Goal: Book appointment/travel/reservation

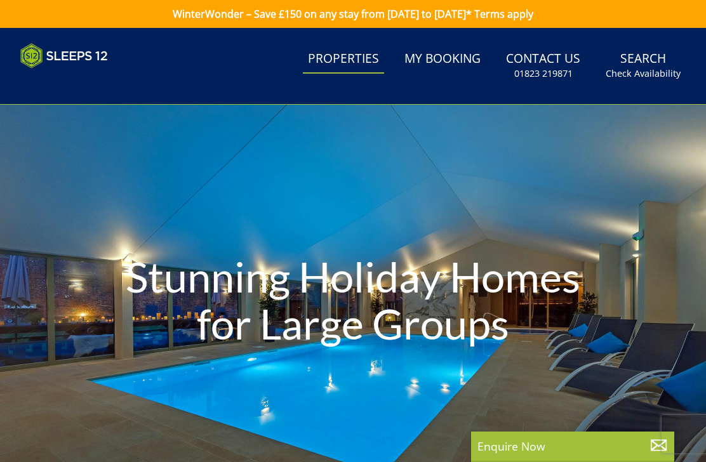
click at [637, 65] on link "Search Check Availability" at bounding box center [643, 65] width 85 height 41
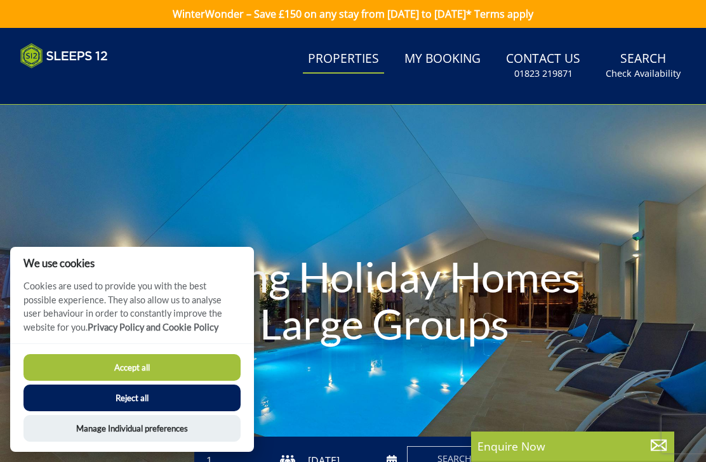
click at [156, 406] on button "Reject all" at bounding box center [132, 398] width 217 height 27
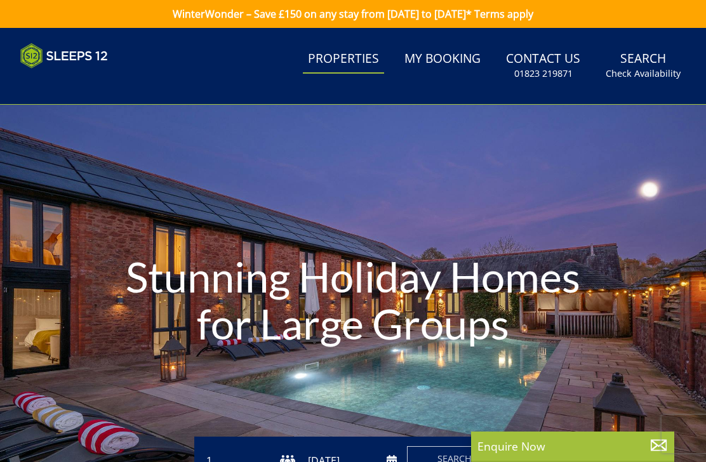
click at [290, 451] on select "1 2 3 4 5 6 7 8 9 10 11 12 13 14 15 16 17 18 19 20 21 22 23 24 25 26 27 28 29 3…" at bounding box center [249, 461] width 91 height 21
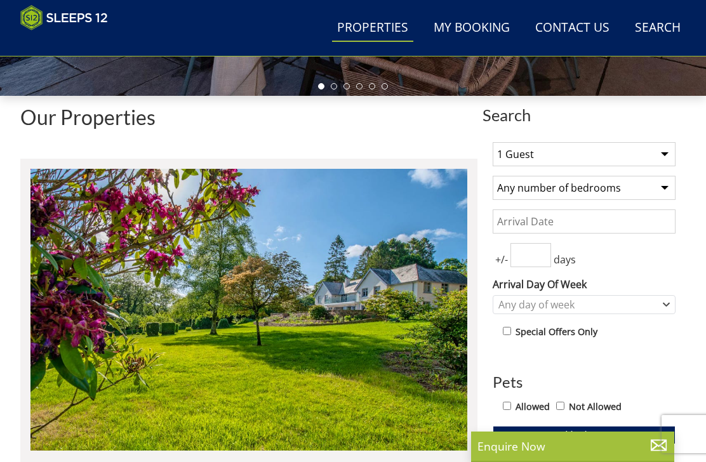
scroll to position [384, 0]
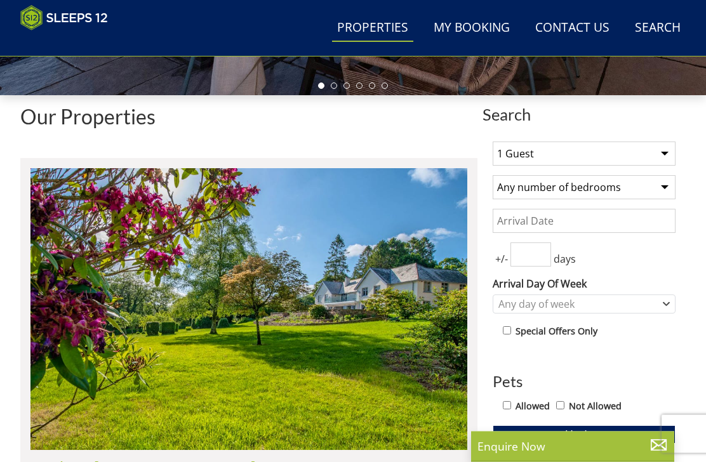
click at [663, 156] on select "1 Guest 2 Guests 3 Guests 4 Guests 5 Guests 6 Guests 7 Guests 8 Guests 9 Guests…" at bounding box center [584, 154] width 183 height 24
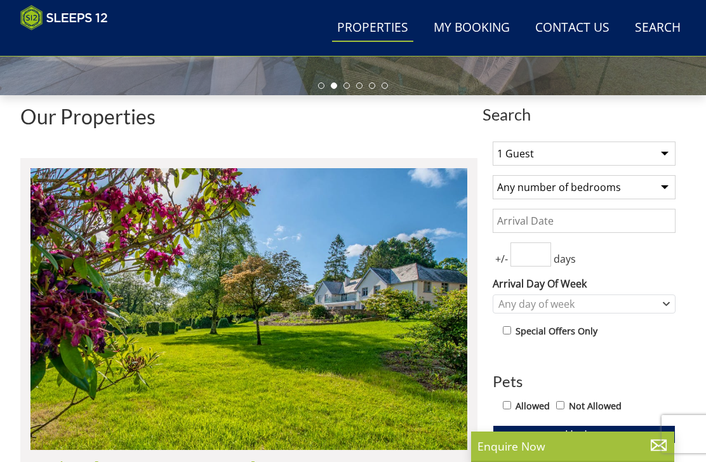
select select "10"
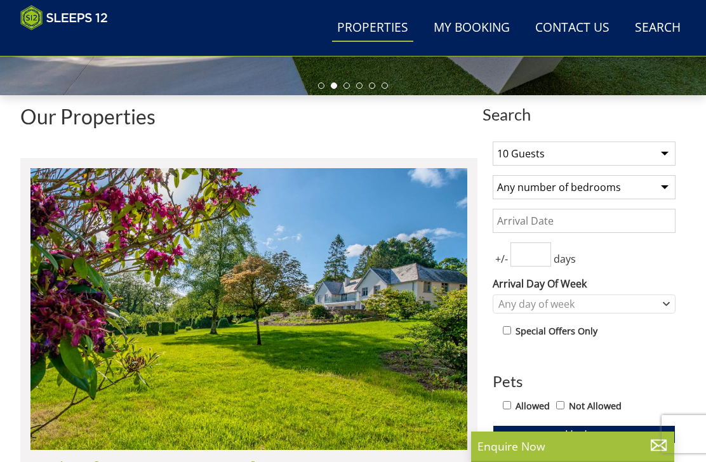
click at [665, 187] on select "Any number of bedrooms 1 Bedroom 2 Bedrooms 3 Bedrooms 4 Bedrooms 5 Bedrooms 6 …" at bounding box center [584, 187] width 183 height 24
select select "6"
click at [644, 222] on input "Date" at bounding box center [584, 221] width 183 height 24
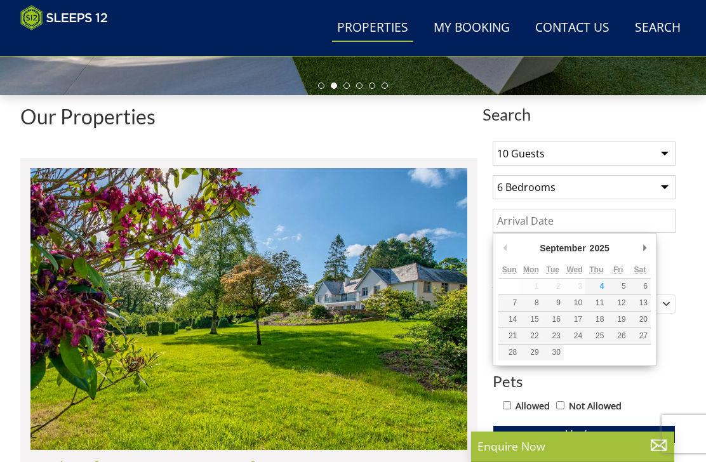
scroll to position [384, 0]
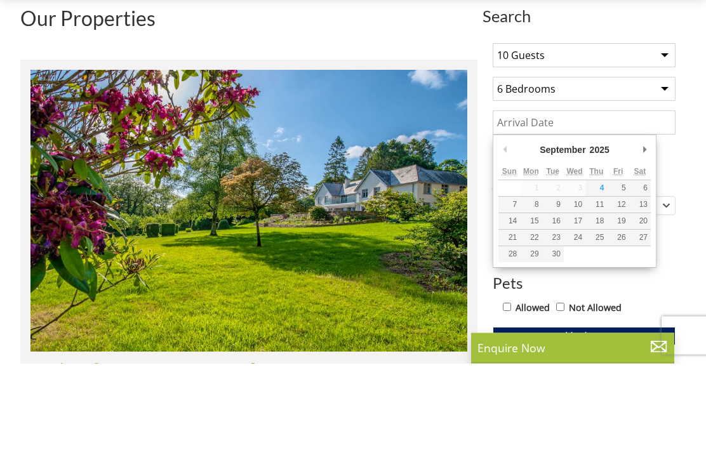
type input "05/09/2025"
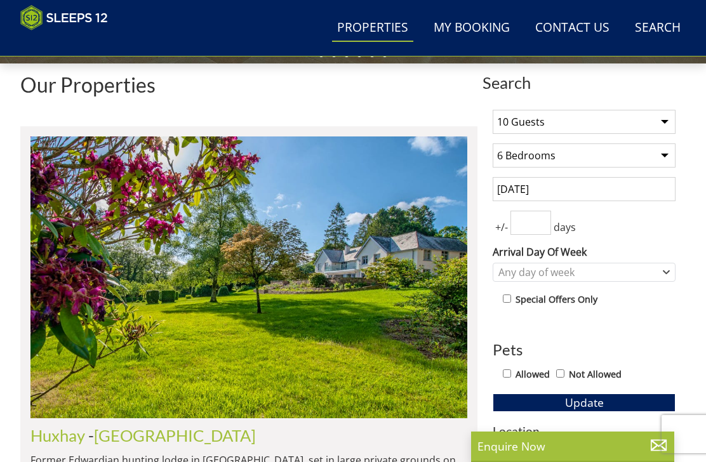
scroll to position [411, 0]
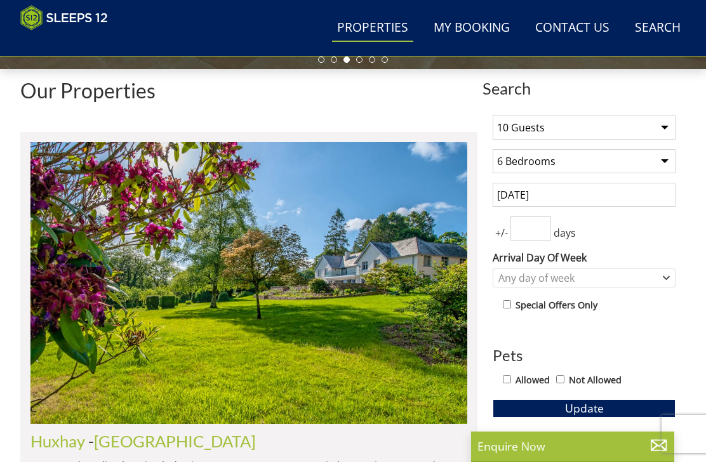
click at [651, 194] on input "05/09/2025" at bounding box center [584, 195] width 183 height 24
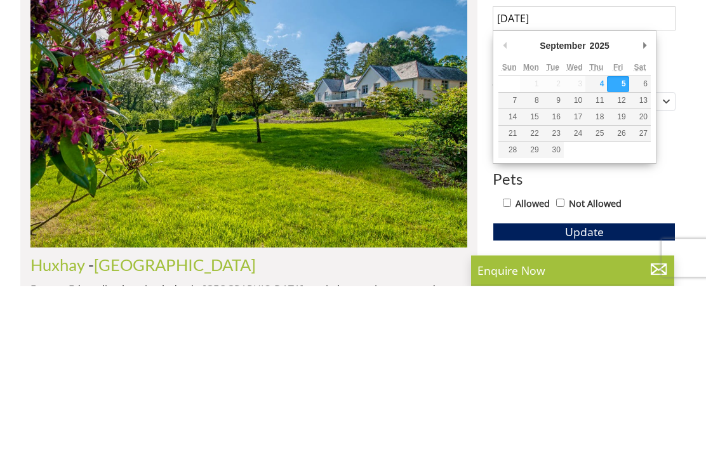
click at [511, 375] on input "Allowed" at bounding box center [507, 379] width 8 height 8
checkbox input "true"
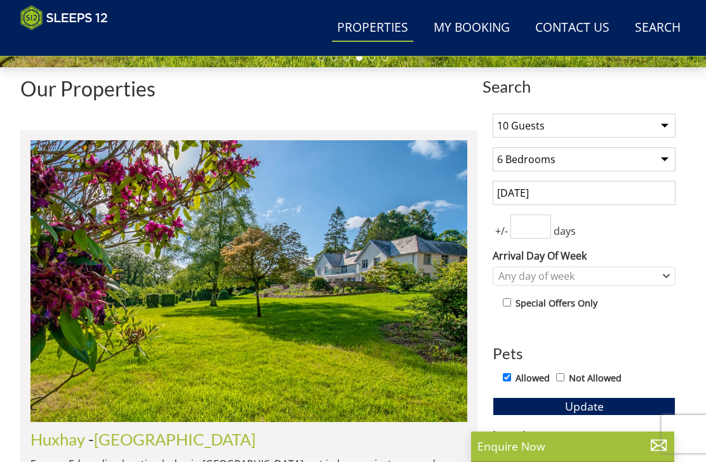
scroll to position [405, 0]
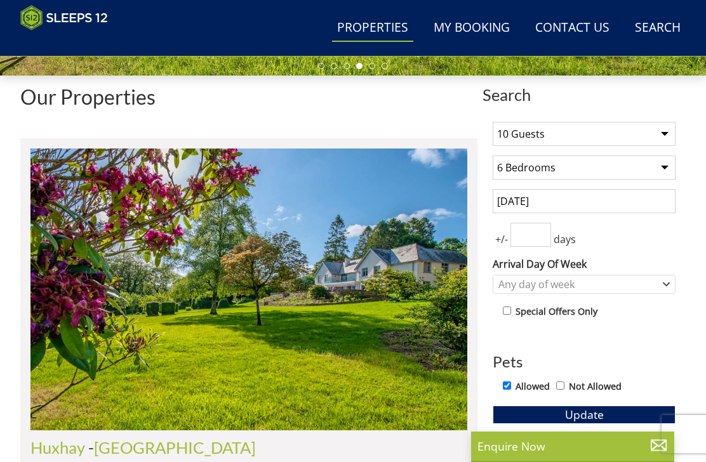
click at [647, 201] on input "05/09/2025" at bounding box center [584, 201] width 183 height 24
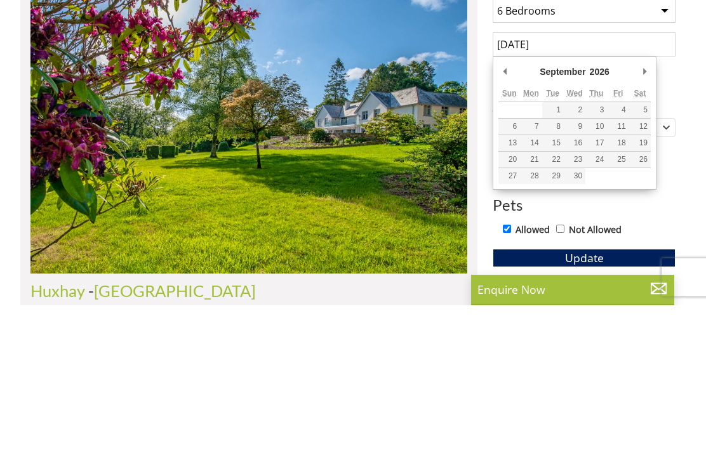
type input "25/09/2026"
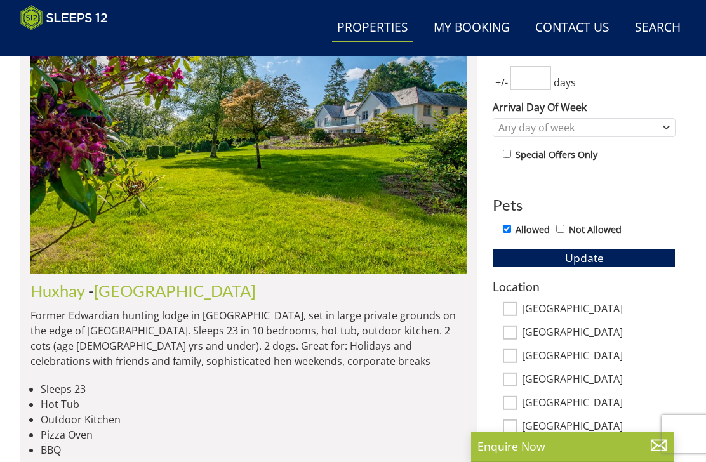
click at [529, 451] on link "More Locations..." at bounding box center [534, 452] width 82 height 14
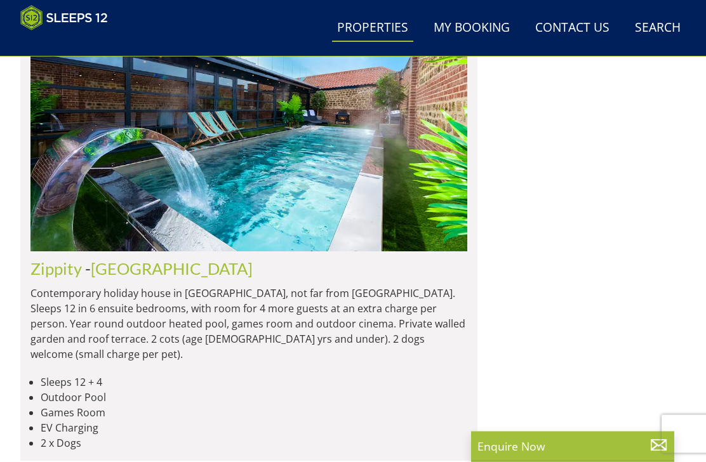
scroll to position [2131, 0]
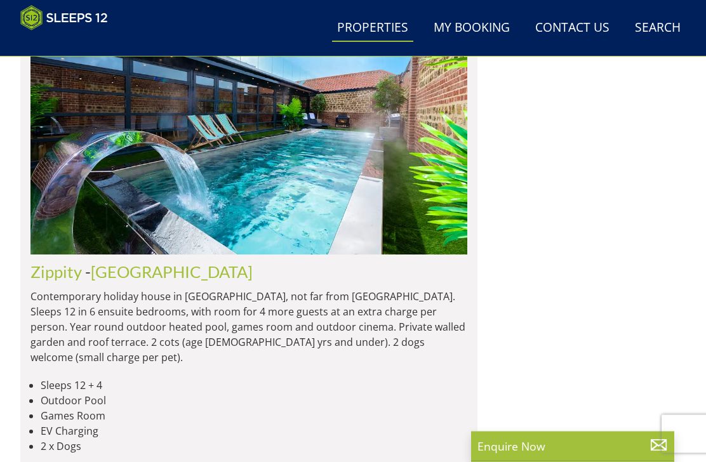
click at [109, 263] on link "[GEOGRAPHIC_DATA]" at bounding box center [172, 272] width 162 height 19
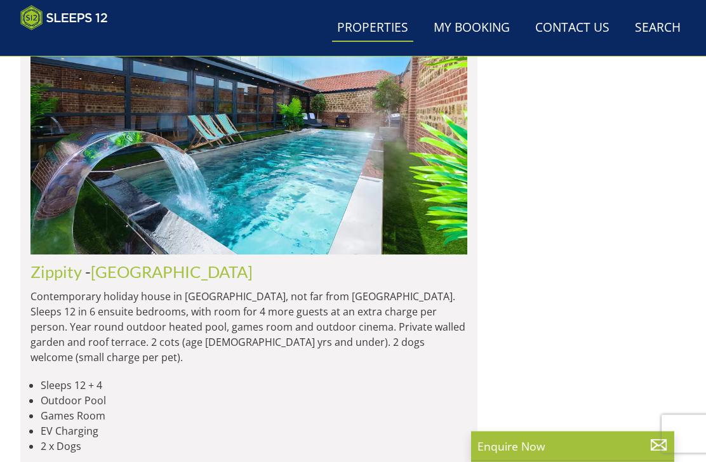
scroll to position [2132, 0]
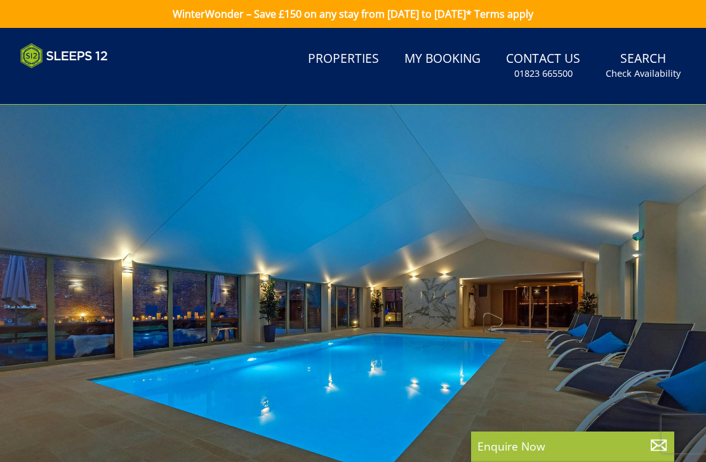
click at [63, 263] on div at bounding box center [353, 303] width 706 height 396
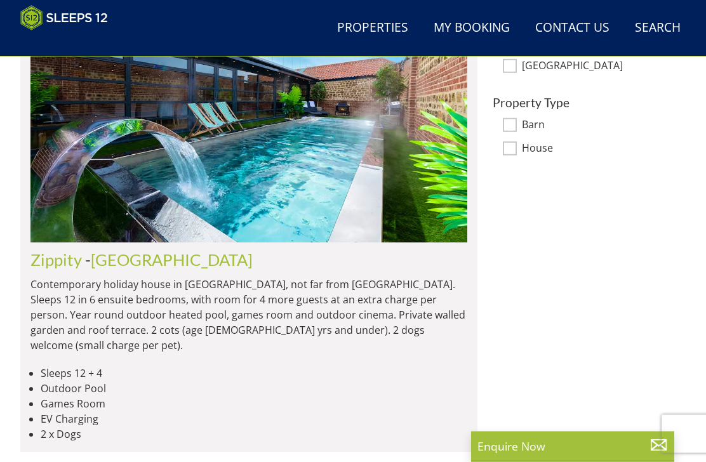
scroll to position [826, 0]
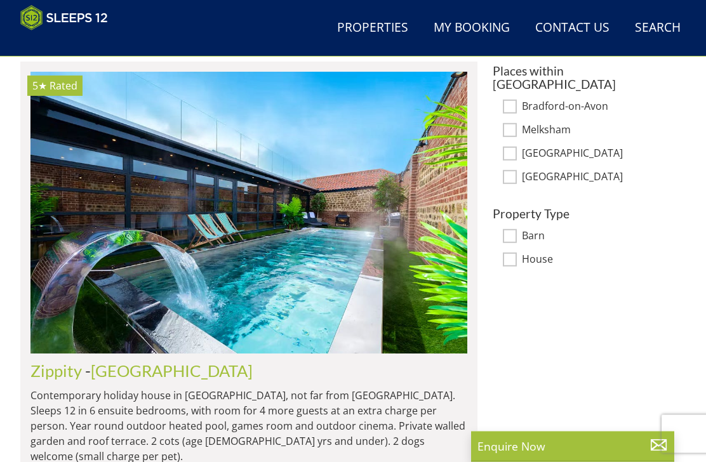
click at [56, 374] on link "Zippity" at bounding box center [55, 371] width 51 height 19
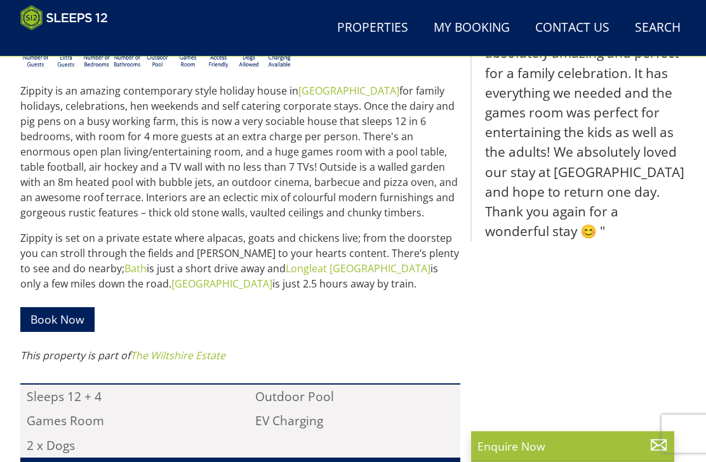
scroll to position [516, 0]
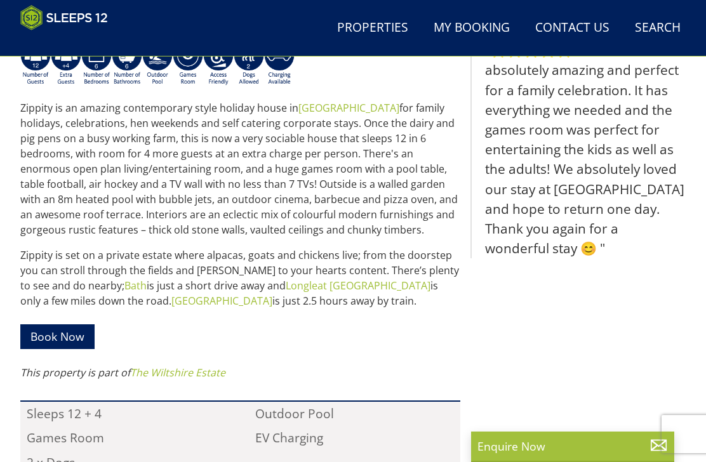
click at [65, 335] on link "Book Now" at bounding box center [57, 337] width 74 height 25
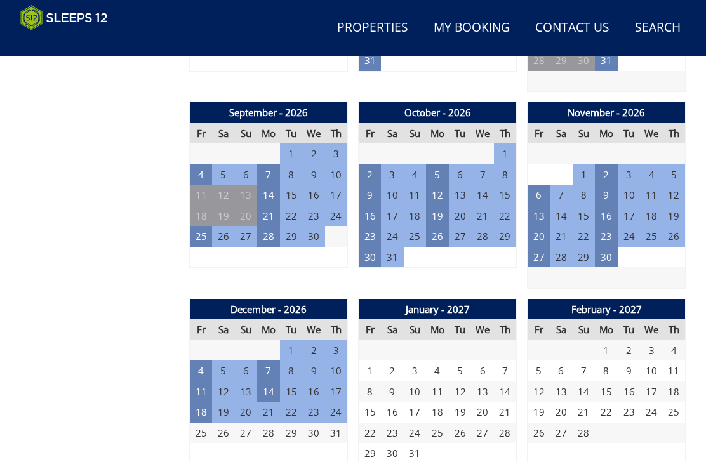
scroll to position [1218, 0]
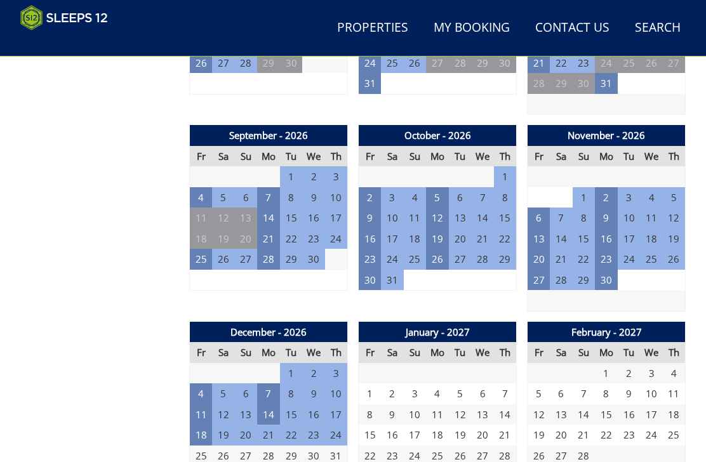
click at [202, 249] on td "25" at bounding box center [201, 259] width 23 height 21
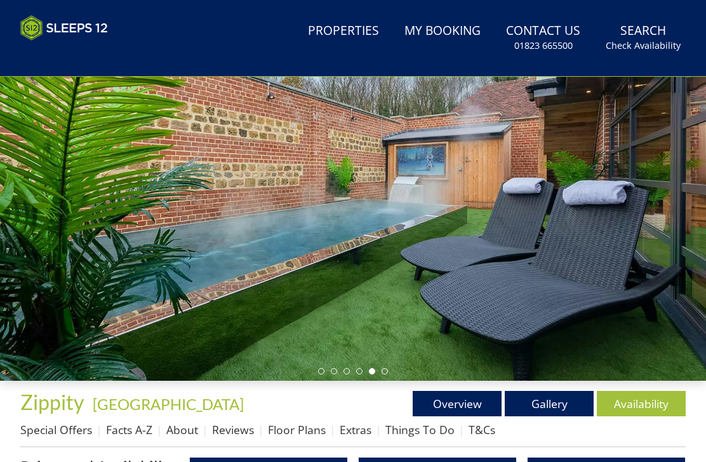
scroll to position [0, 0]
